Goal: Task Accomplishment & Management: Complete application form

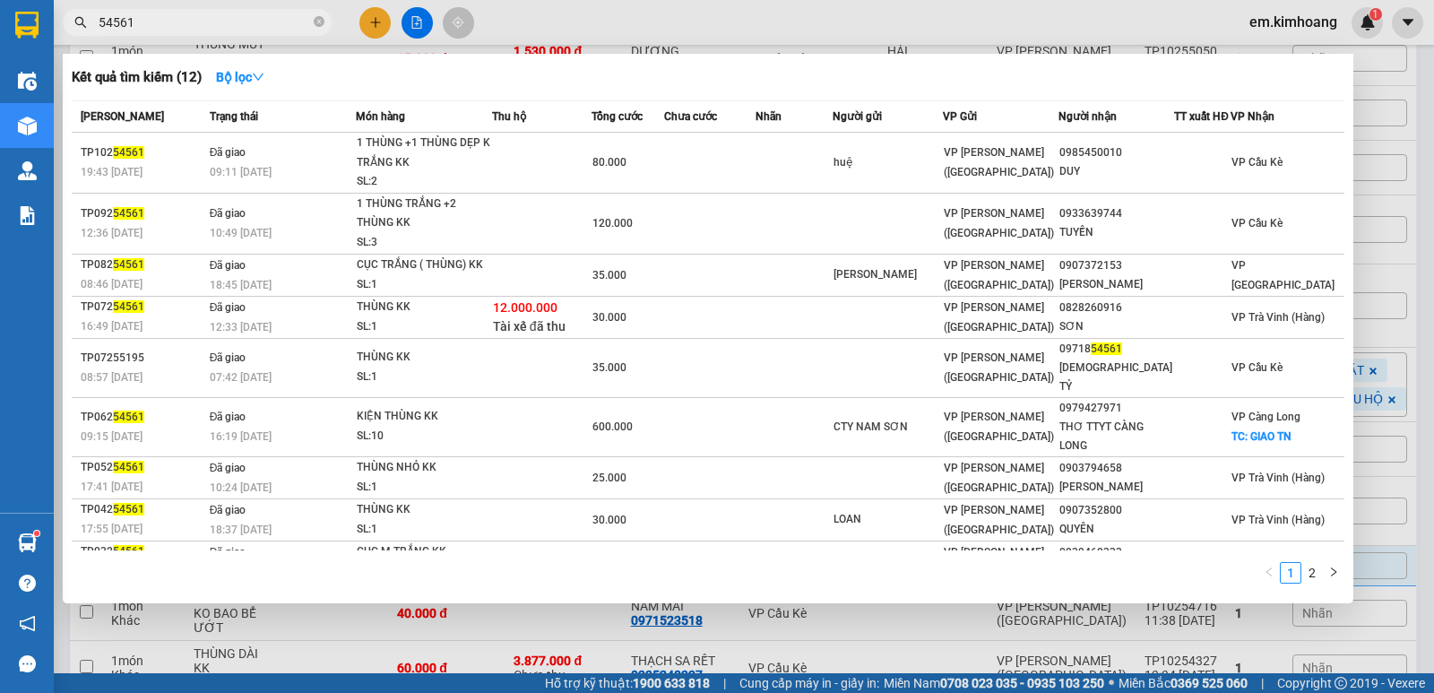
click at [381, 33] on div at bounding box center [717, 346] width 1434 height 693
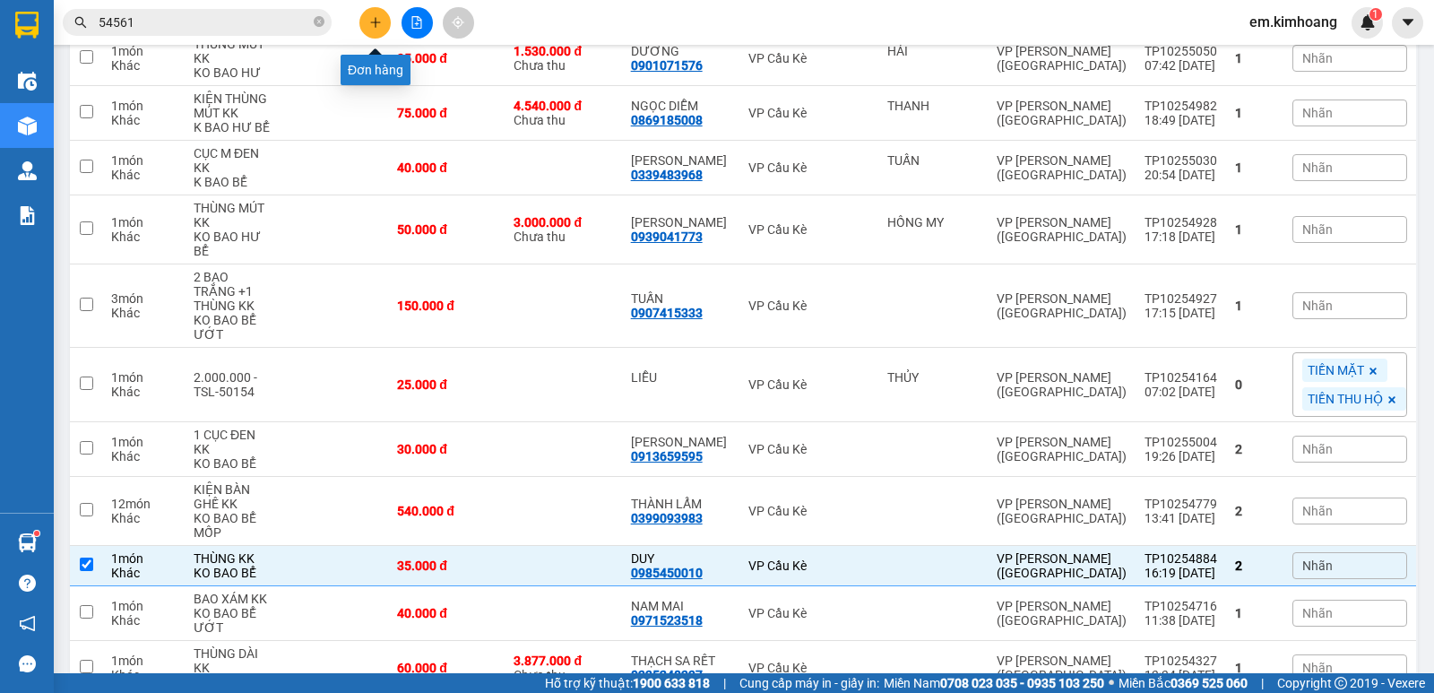
click at [372, 18] on icon "plus" at bounding box center [375, 22] width 13 height 13
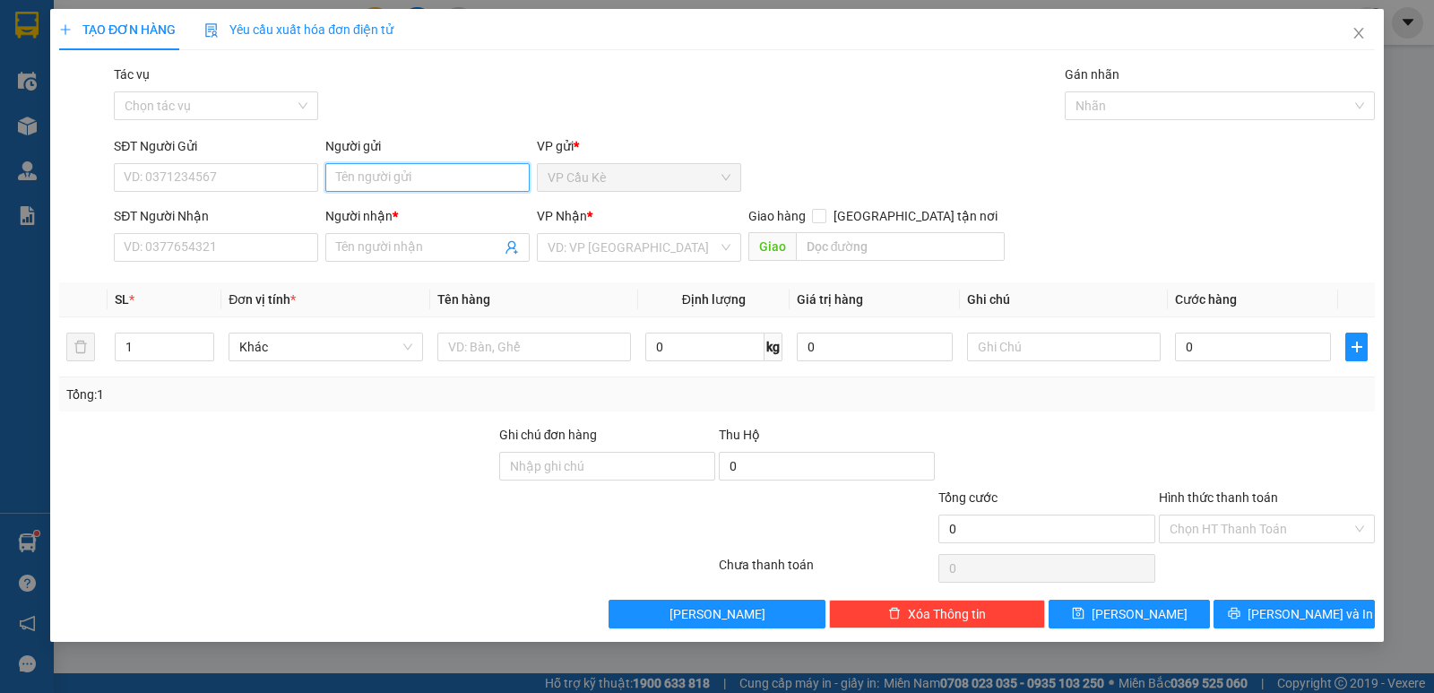
click at [447, 173] on input "Người gửi" at bounding box center [427, 177] width 204 height 29
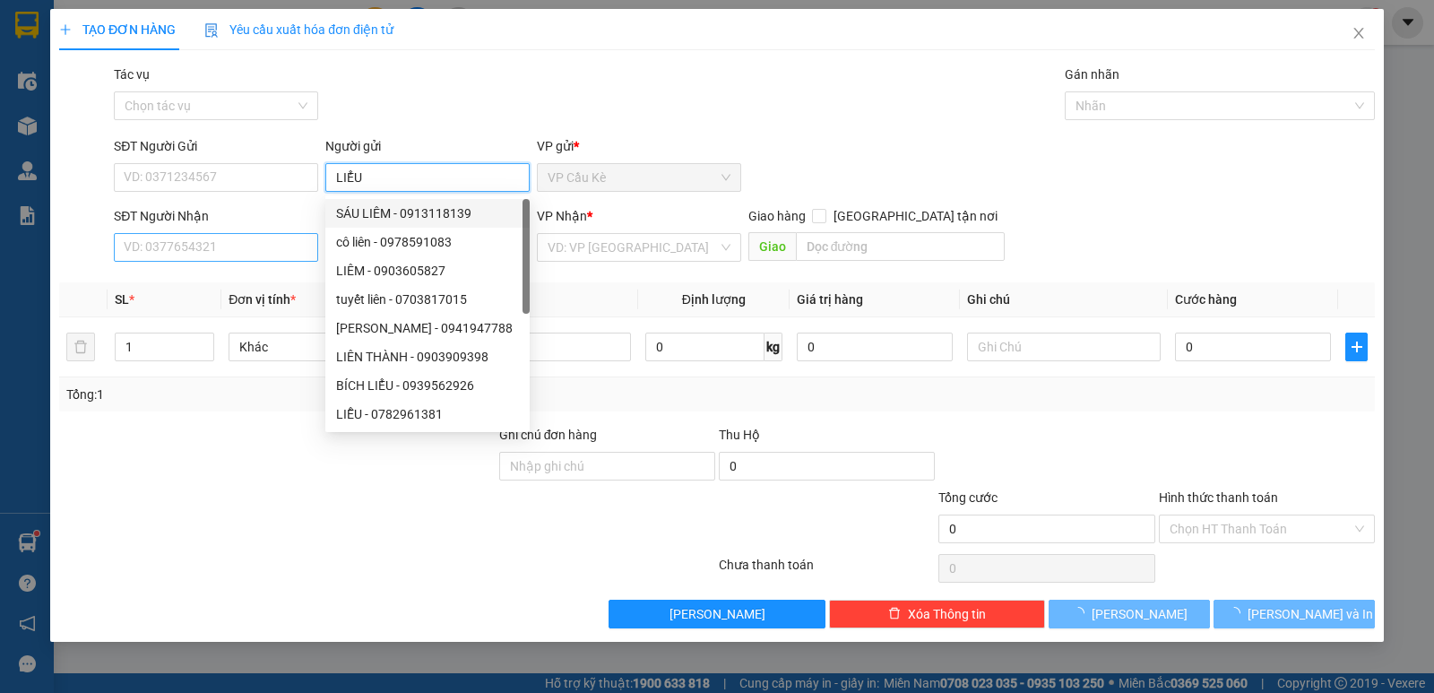
type input "LIỂU"
click at [189, 253] on input "SĐT Người Nhận" at bounding box center [216, 247] width 204 height 29
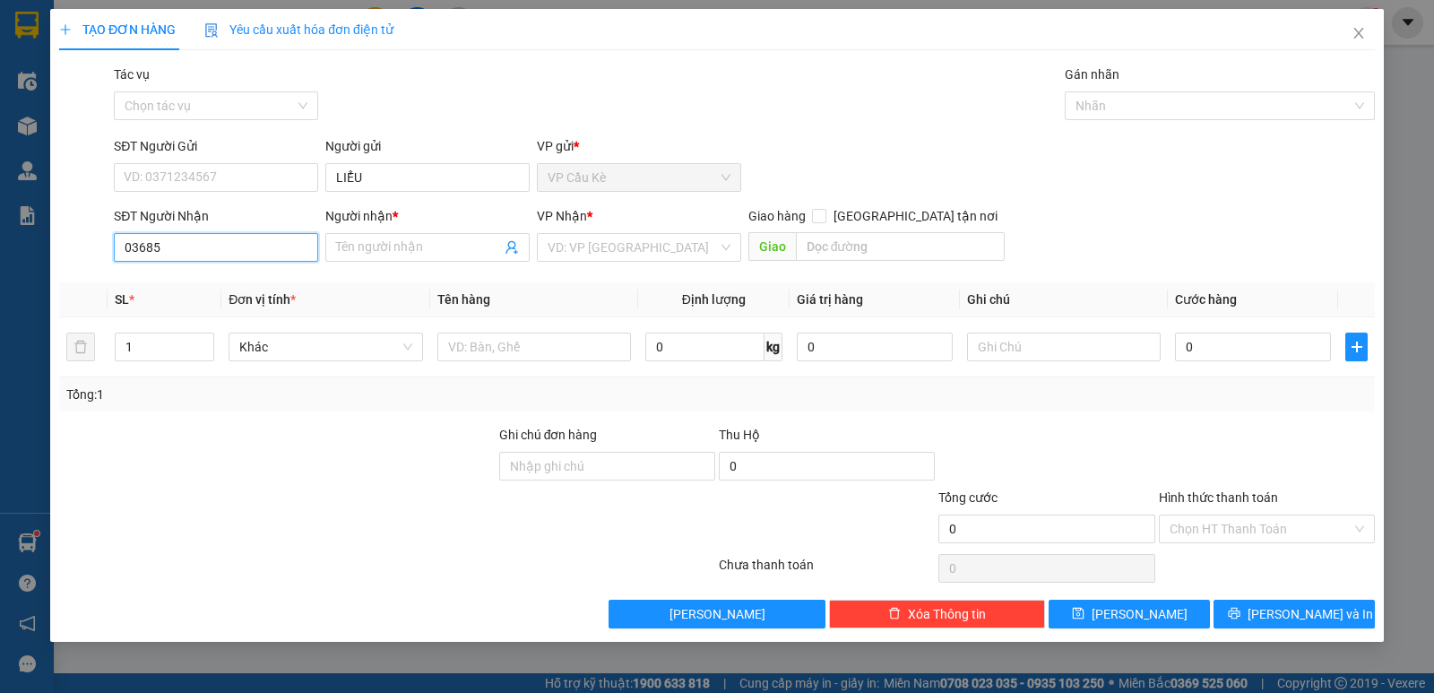
click at [131, 244] on input "03685" at bounding box center [216, 247] width 204 height 29
click at [258, 285] on div "0948943685 - [GEOGRAPHIC_DATA]" at bounding box center [226, 283] width 202 height 20
type input "0948943685"
type input "BÌNH MINH"
type input "130.000"
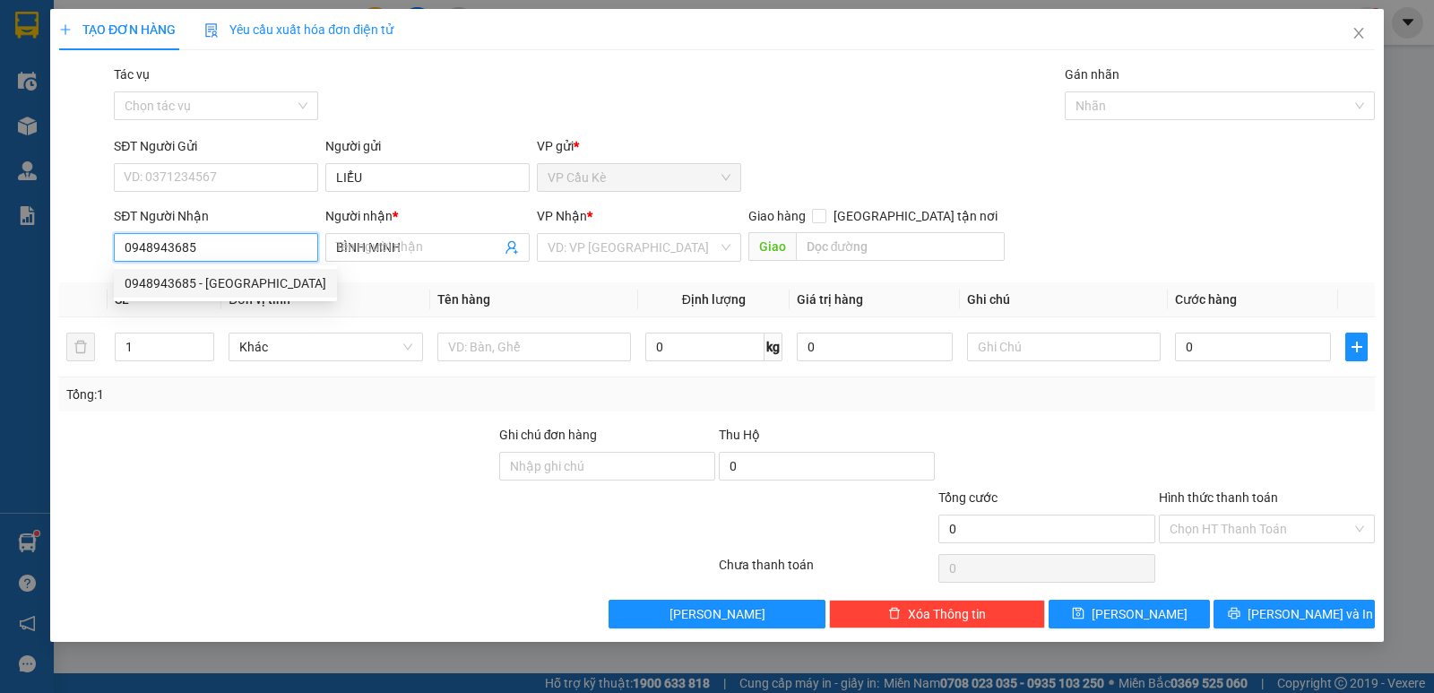
type input "130.000"
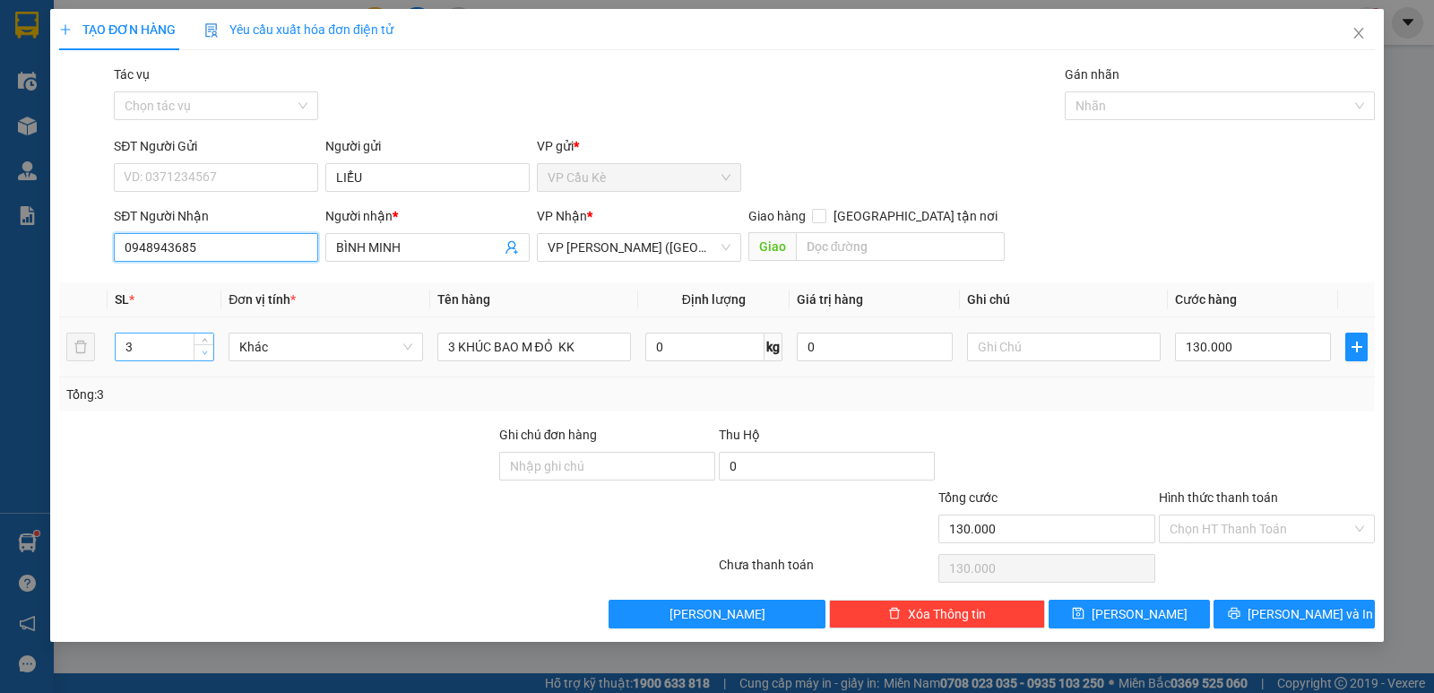
type input "0948943685"
type input "2"
click at [208, 356] on span "down" at bounding box center [204, 353] width 11 height 11
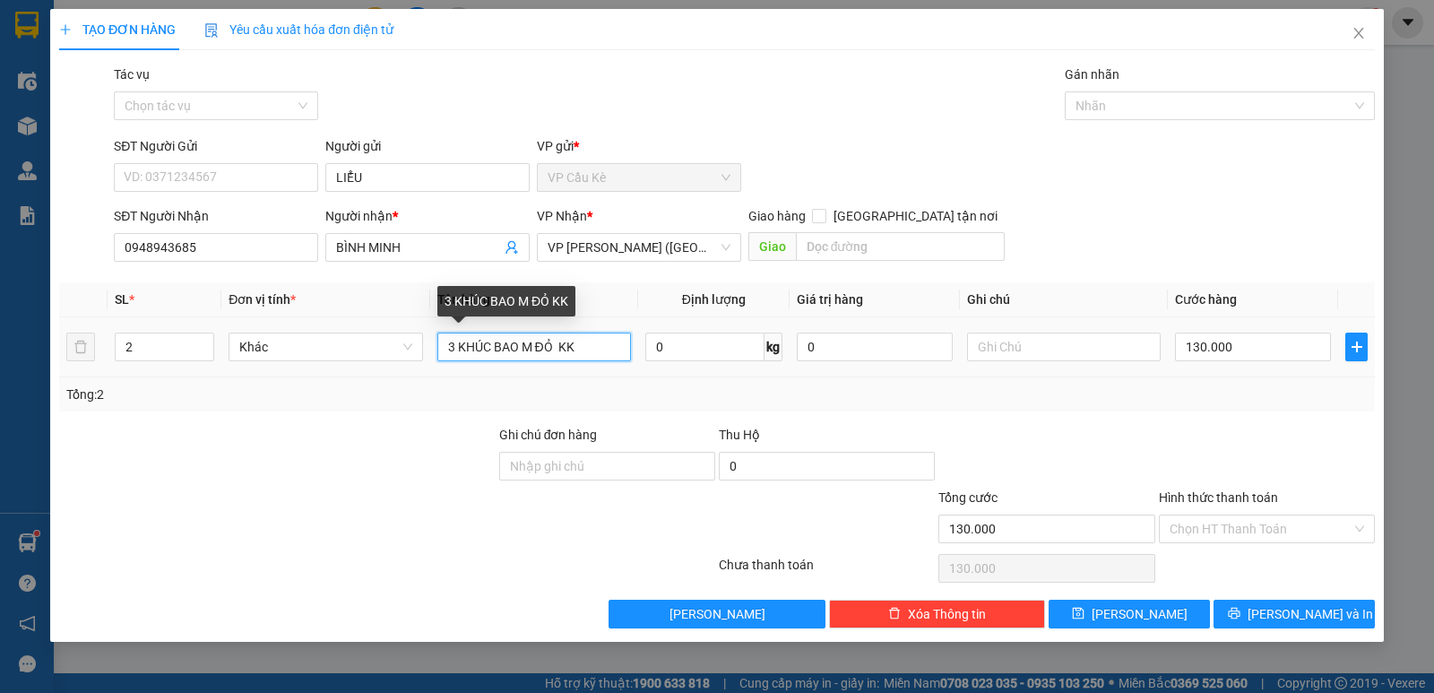
click at [452, 347] on input "3 KHÚC BAO M ĐỎ KK" at bounding box center [534, 347] width 194 height 29
type input "KHÚC BAO M ĐỎ KK"
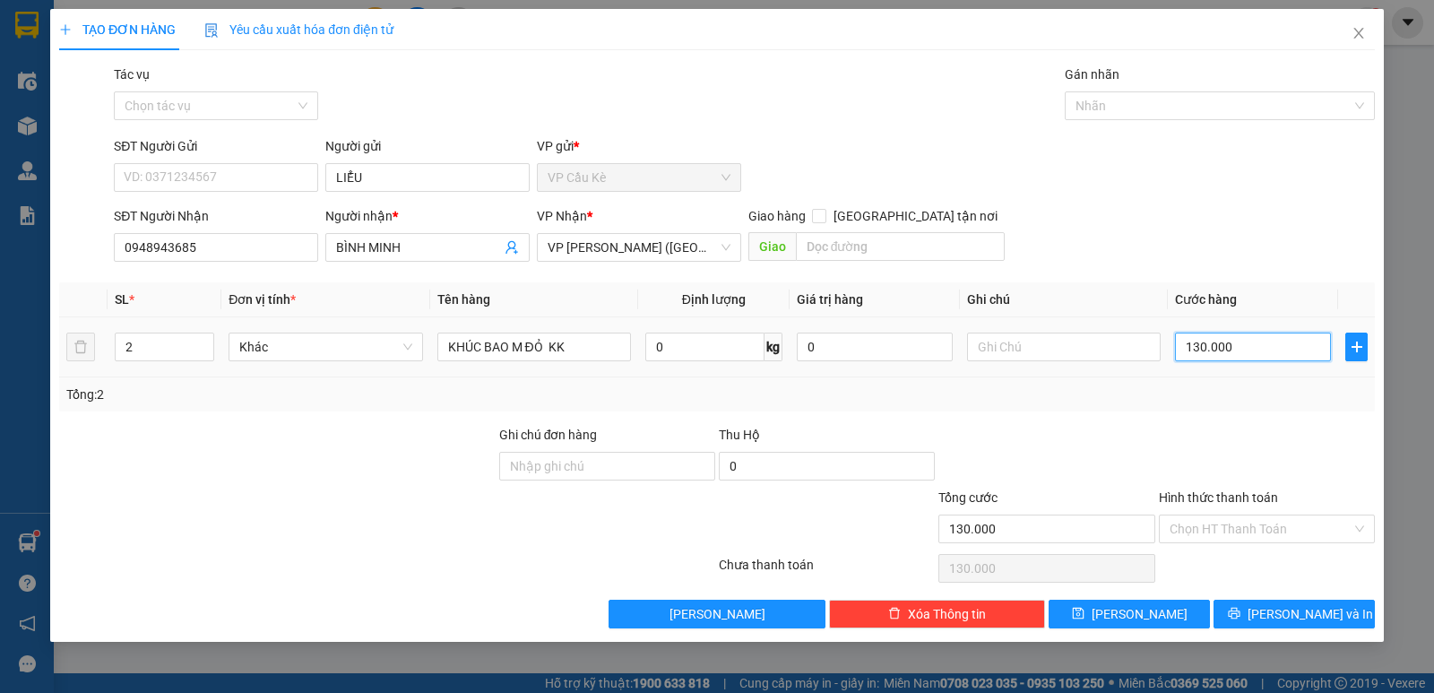
click at [1199, 350] on input "130.000" at bounding box center [1253, 347] width 156 height 29
type input "0"
type input "1"
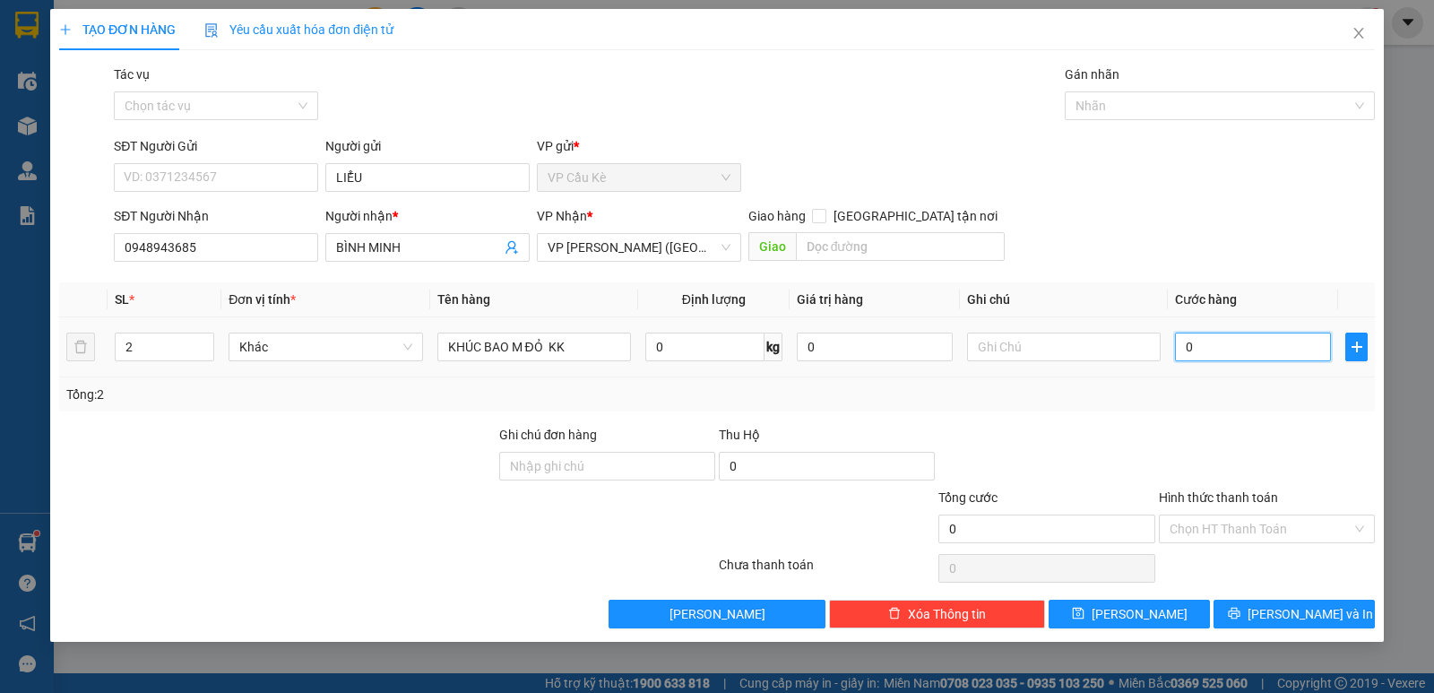
type input "1"
type input "01"
type input "10"
type input "010"
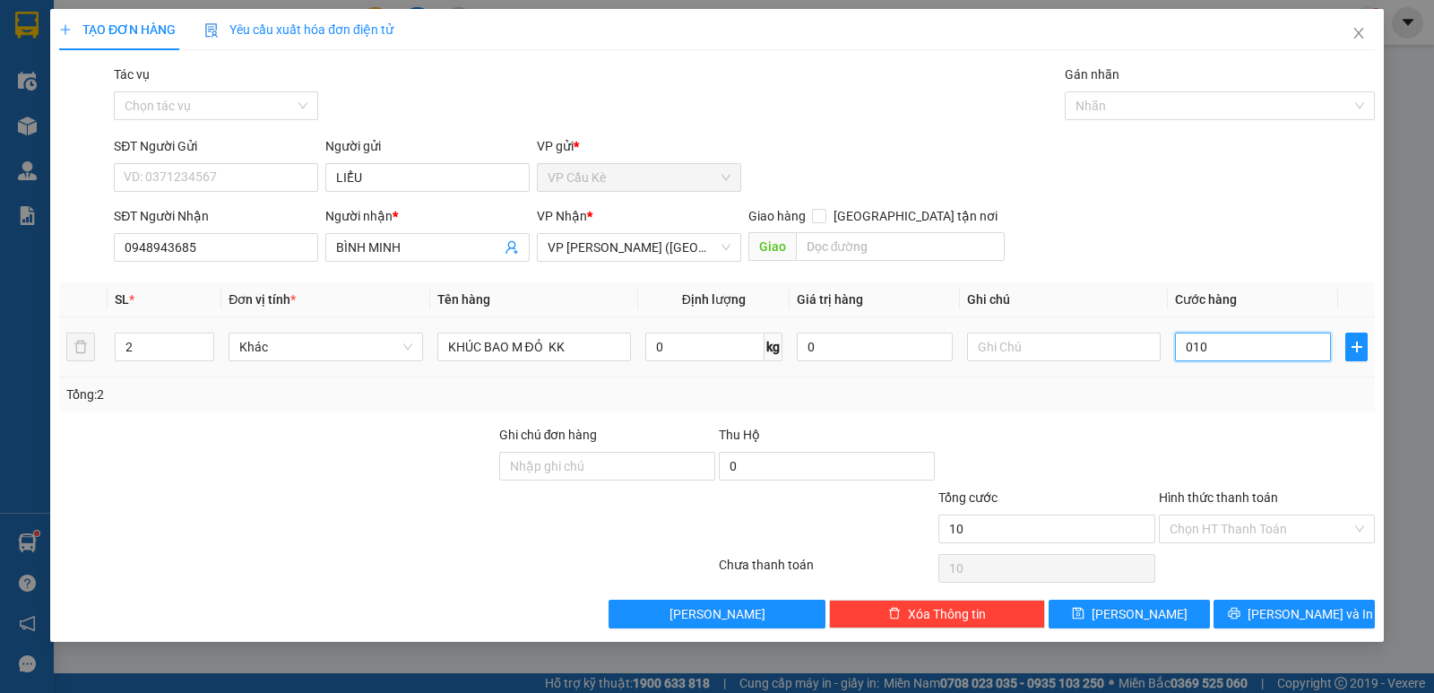
type input "100"
type input "0.100"
type input "100.000"
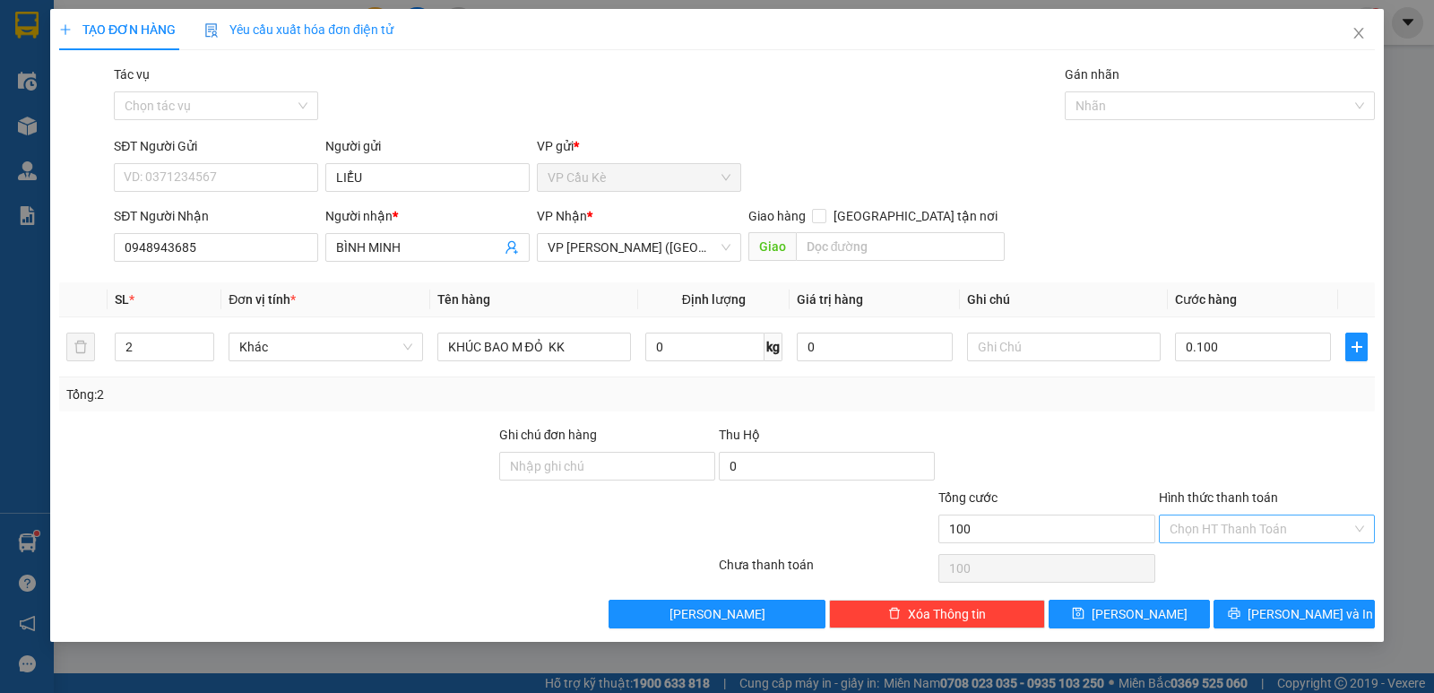
type input "100.000"
drag, startPoint x: 1241, startPoint y: 523, endPoint x: 1236, endPoint y: 552, distance: 29.9
click at [1236, 527] on input "Hình thức thanh toán" at bounding box center [1261, 528] width 182 height 27
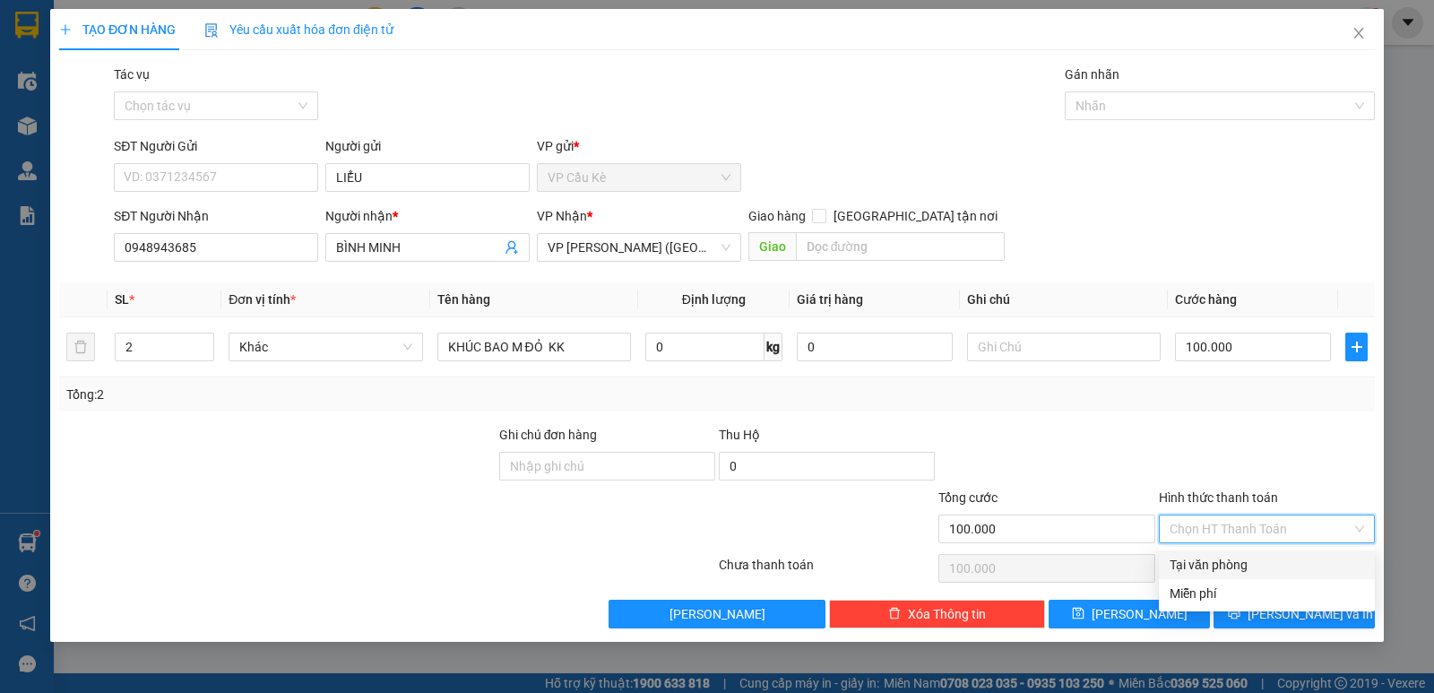
click at [1228, 565] on div "Tại văn phòng" at bounding box center [1267, 565] width 195 height 20
type input "0"
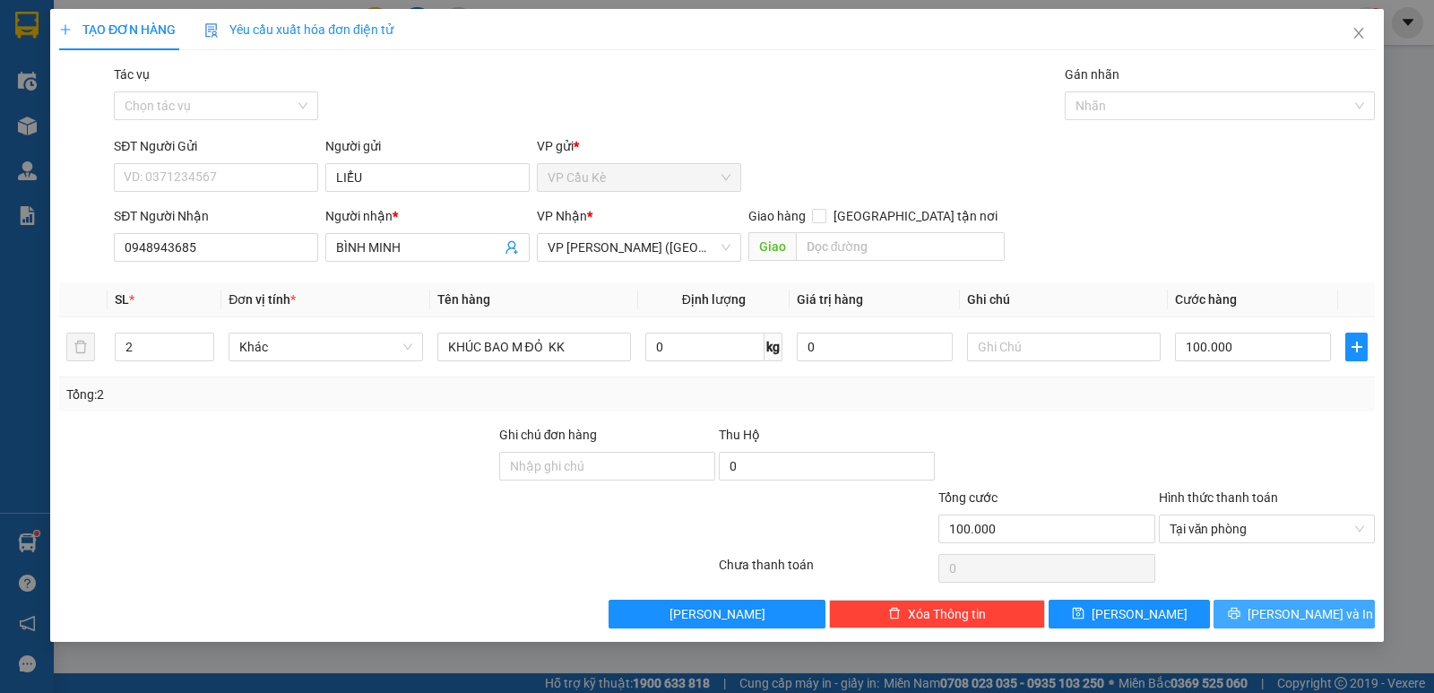
click at [1221, 627] on button "[PERSON_NAME] và In" at bounding box center [1294, 614] width 161 height 29
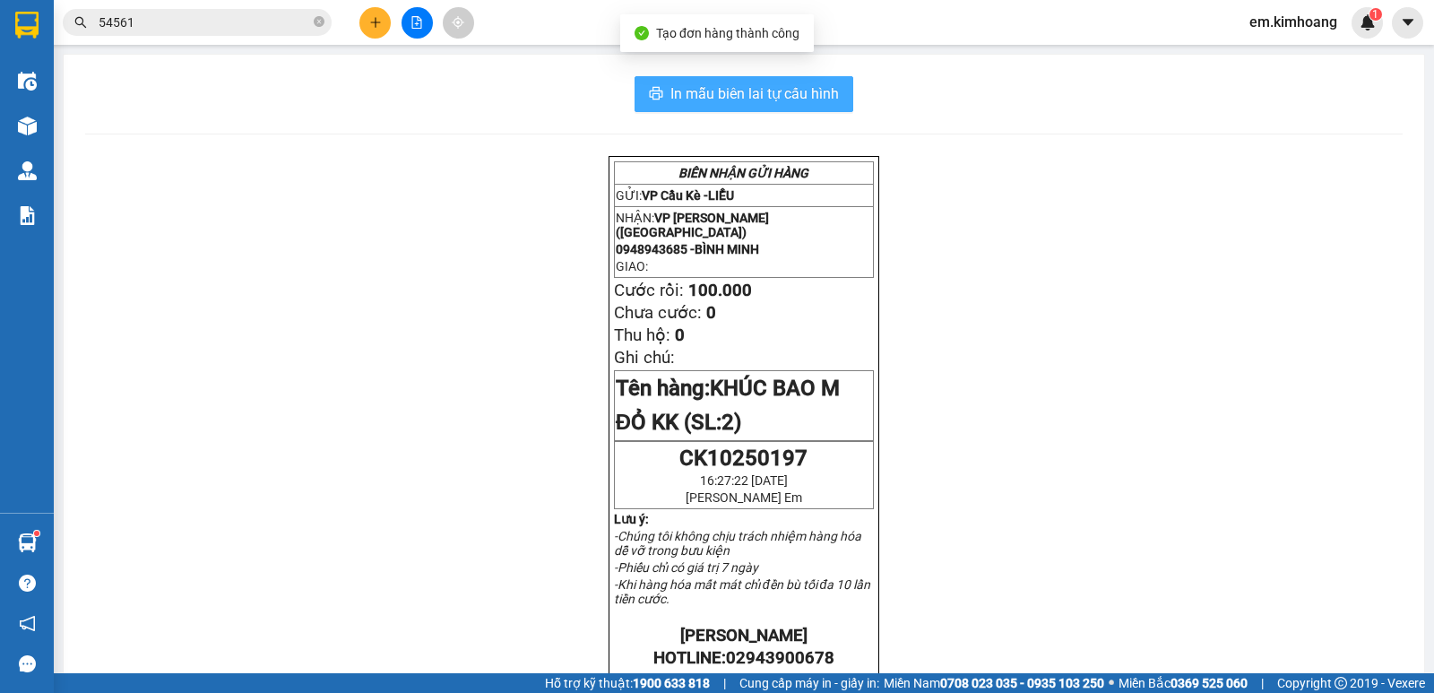
click at [732, 88] on span "In mẫu biên lai tự cấu hình" at bounding box center [754, 93] width 169 height 22
